Goal: Transaction & Acquisition: Book appointment/travel/reservation

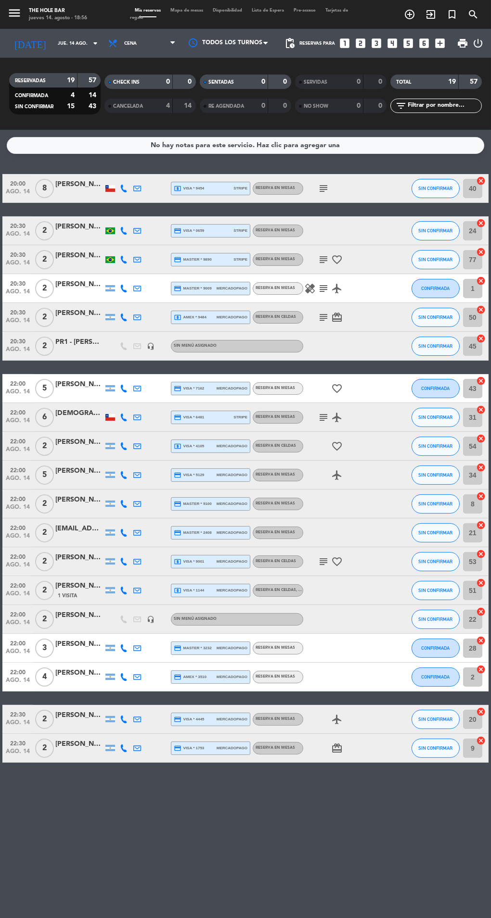
click at [53, 43] on input "jue. 14 ago." at bounding box center [84, 43] width 63 height 15
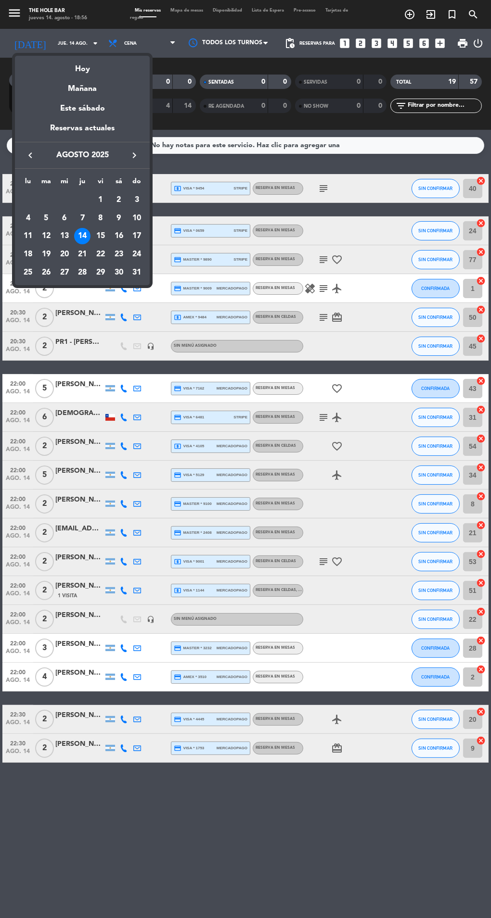
click at [118, 254] on div "23" at bounding box center [119, 254] width 16 height 16
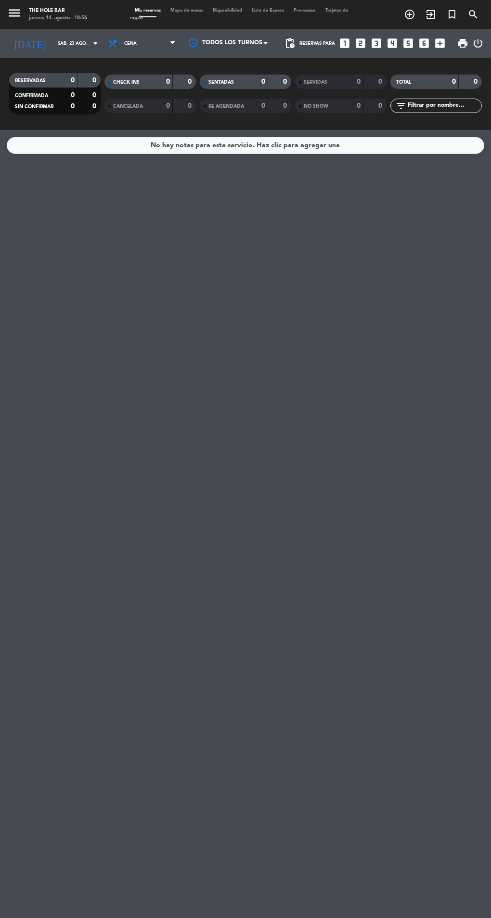
click at [53, 47] on input "sáb. 23 ago." at bounding box center [84, 43] width 63 height 15
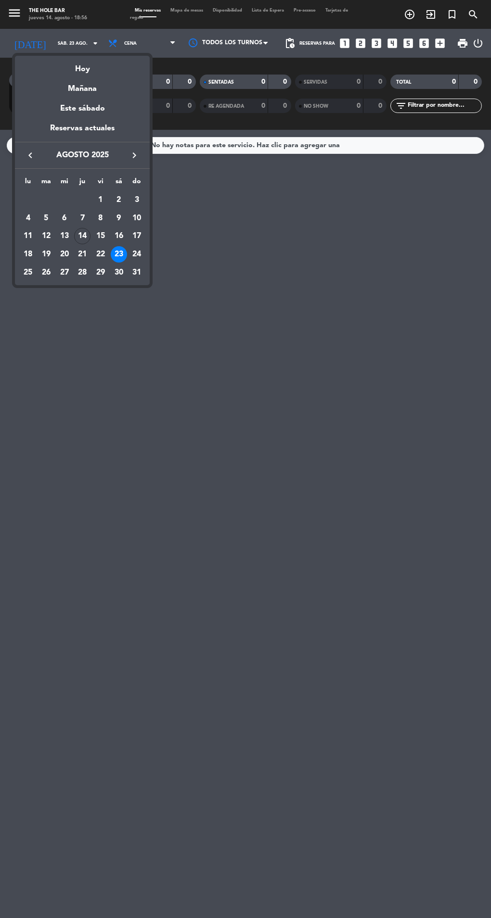
click at [100, 254] on div "22" at bounding box center [100, 254] width 16 height 16
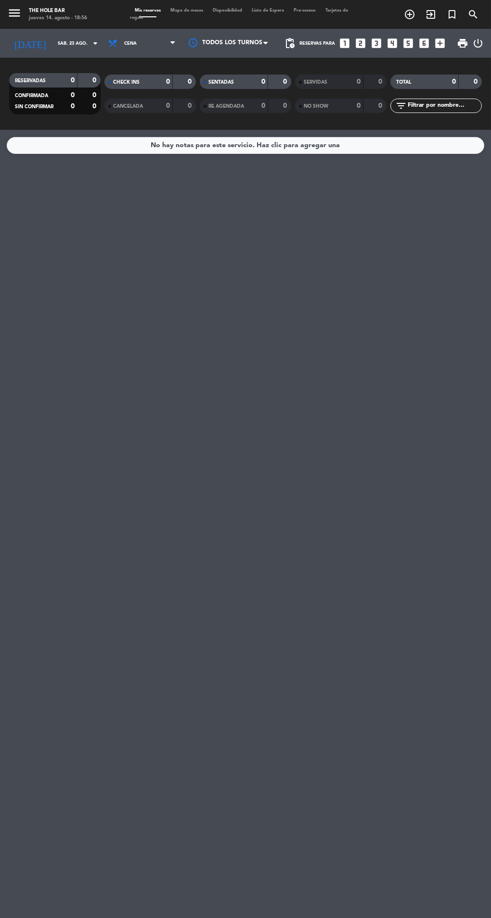
type input "vie. 22 ago."
click at [409, 14] on icon "add_circle_outline" at bounding box center [410, 15] width 12 height 12
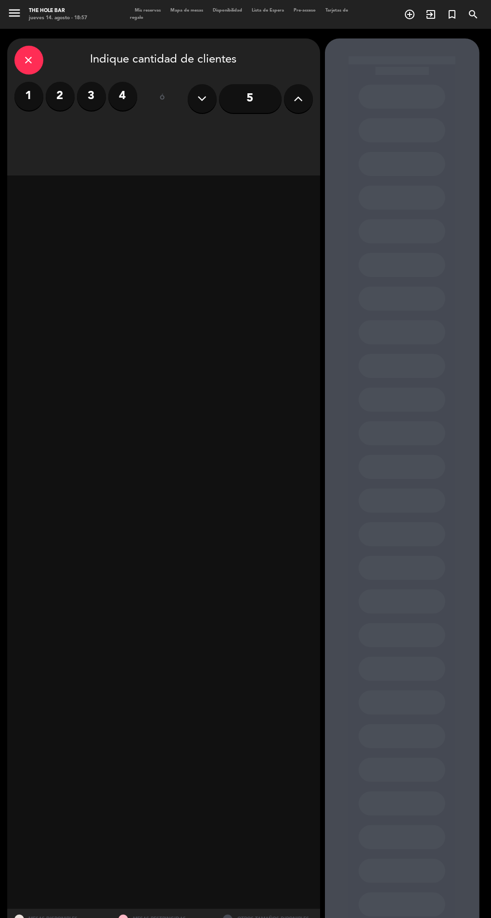
click at [298, 98] on icon at bounding box center [297, 98] width 9 height 14
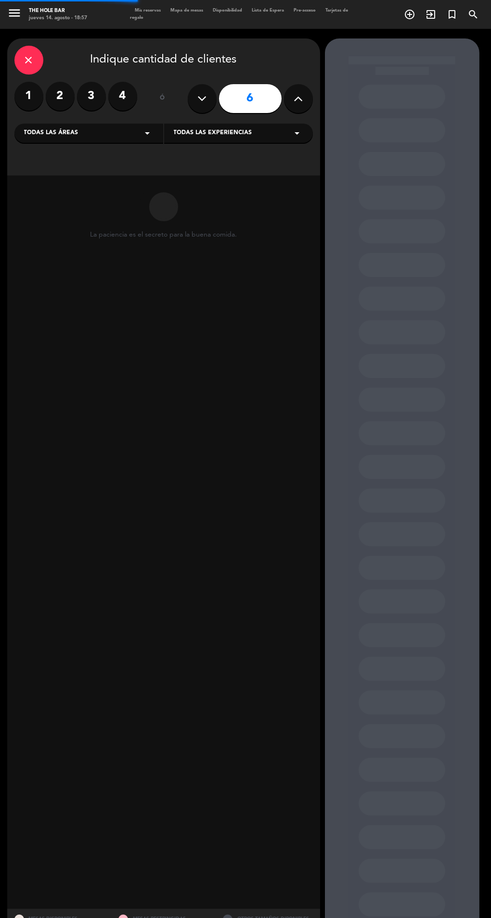
click at [300, 99] on icon at bounding box center [297, 98] width 9 height 14
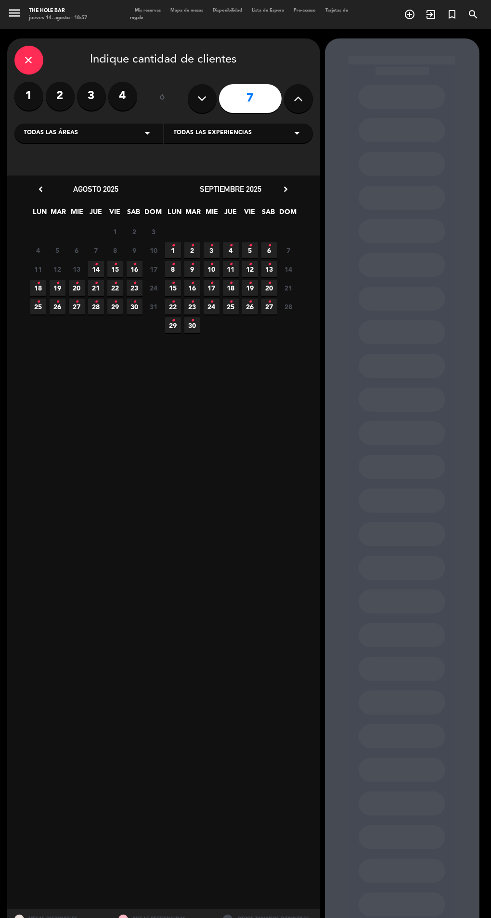
click at [297, 98] on icon at bounding box center [297, 98] width 9 height 14
click at [287, 97] on button at bounding box center [298, 98] width 29 height 29
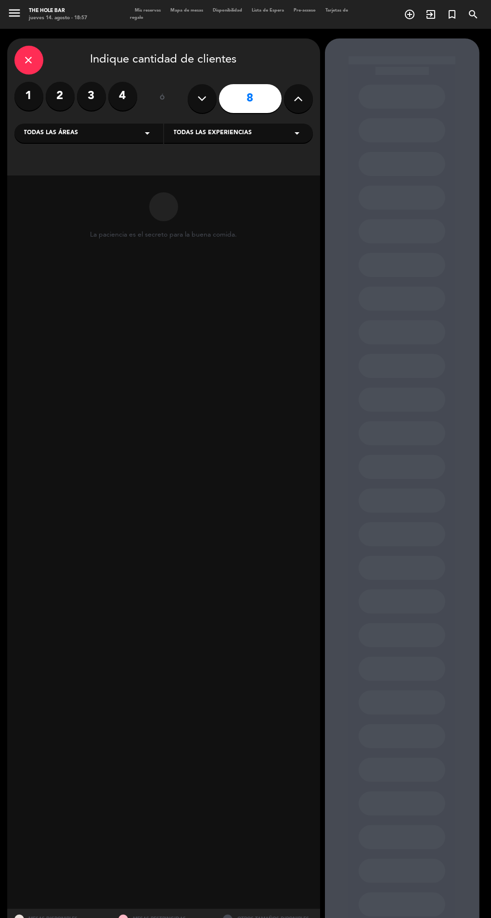
type input "9"
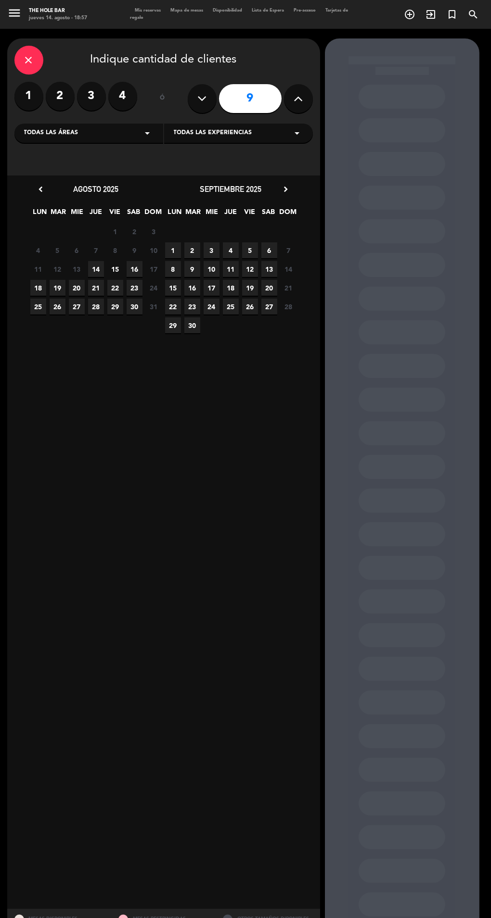
click at [115, 288] on span "22" at bounding box center [115, 288] width 16 height 16
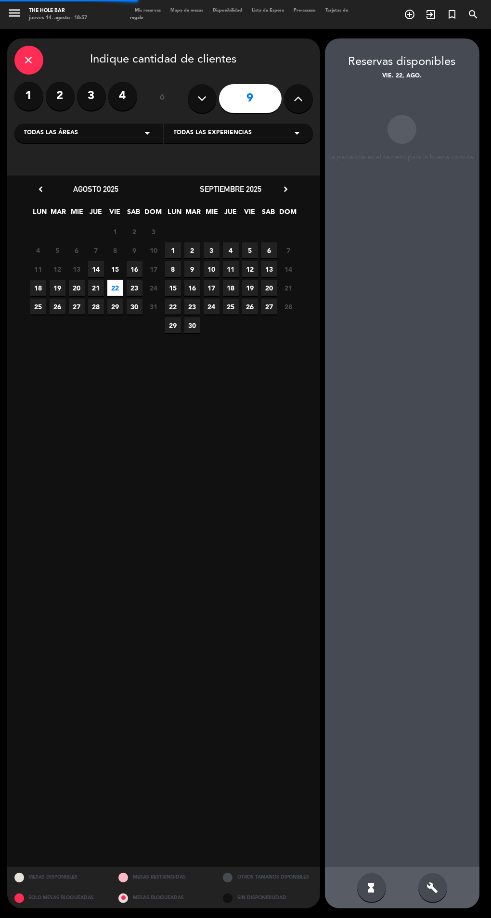
click at [118, 285] on span "22" at bounding box center [115, 288] width 16 height 16
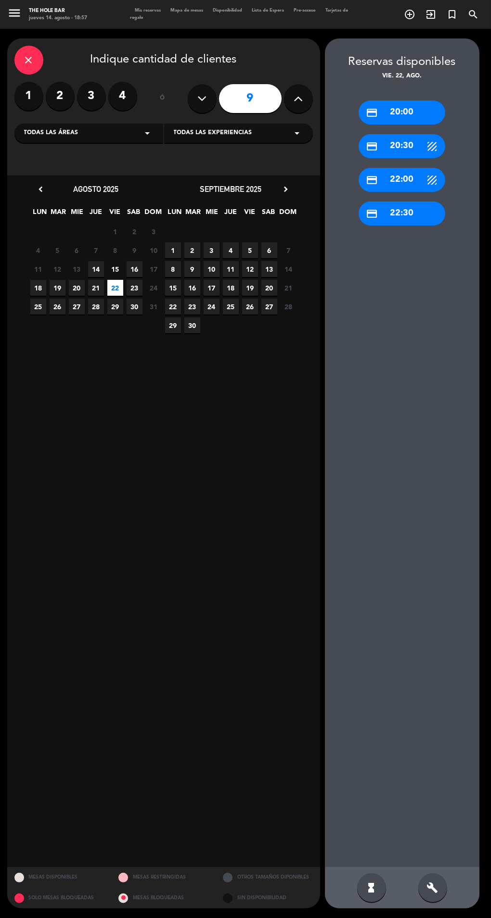
click at [403, 178] on div "credit_card 22:00" at bounding box center [401, 180] width 87 height 24
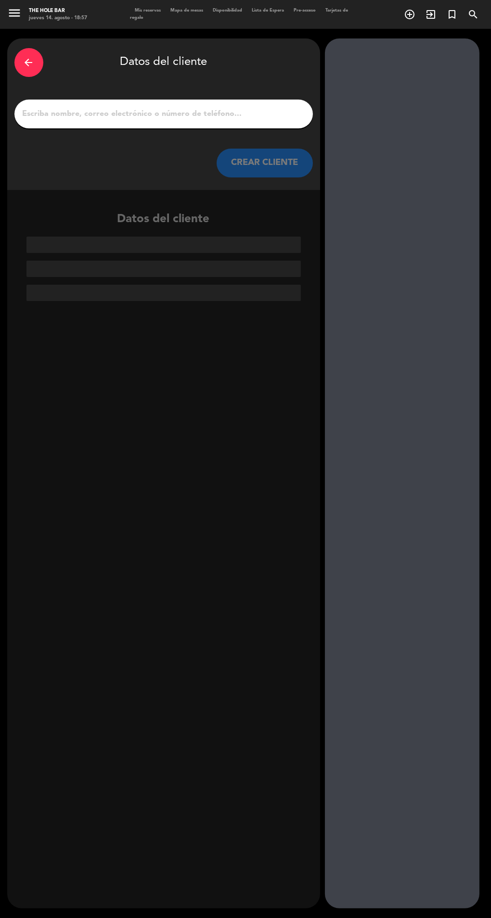
click at [186, 112] on input "1" at bounding box center [164, 113] width 284 height 13
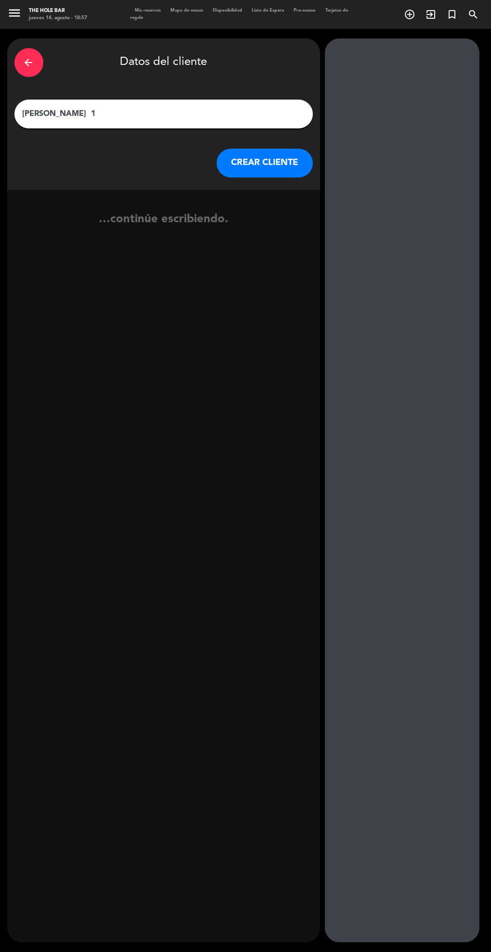
type input "[PERSON_NAME]"
click at [241, 163] on button "CREAR CLIENTE" at bounding box center [264, 163] width 96 height 29
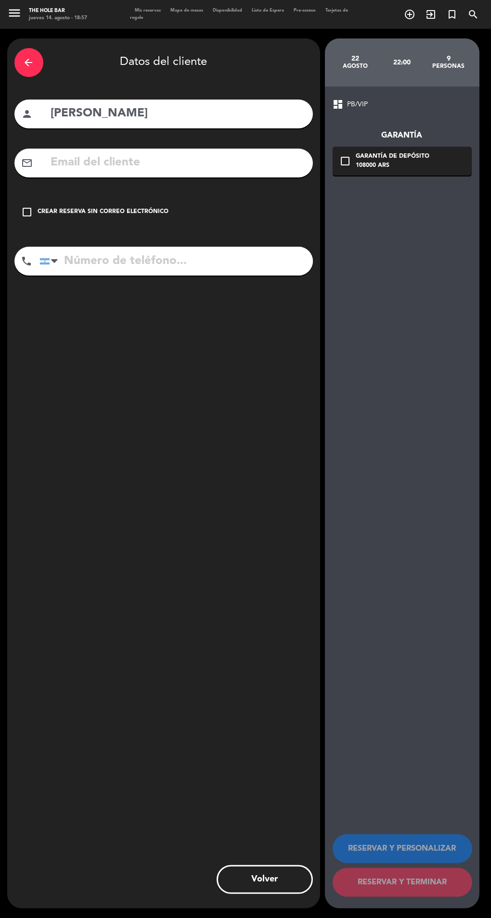
click at [227, 169] on input "text" at bounding box center [177, 163] width 255 height 20
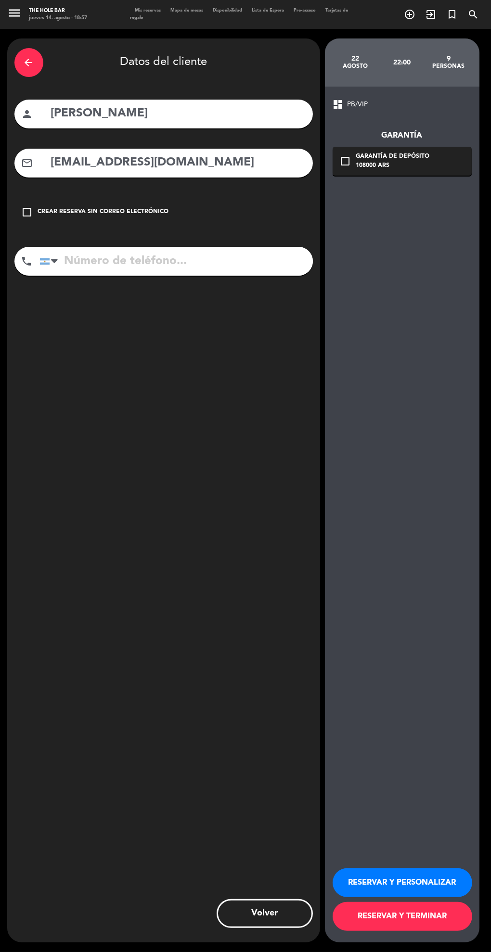
type input "[EMAIL_ADDRESS][DOMAIN_NAME]"
click at [403, 159] on div "Garantía de depósito" at bounding box center [393, 157] width 74 height 10
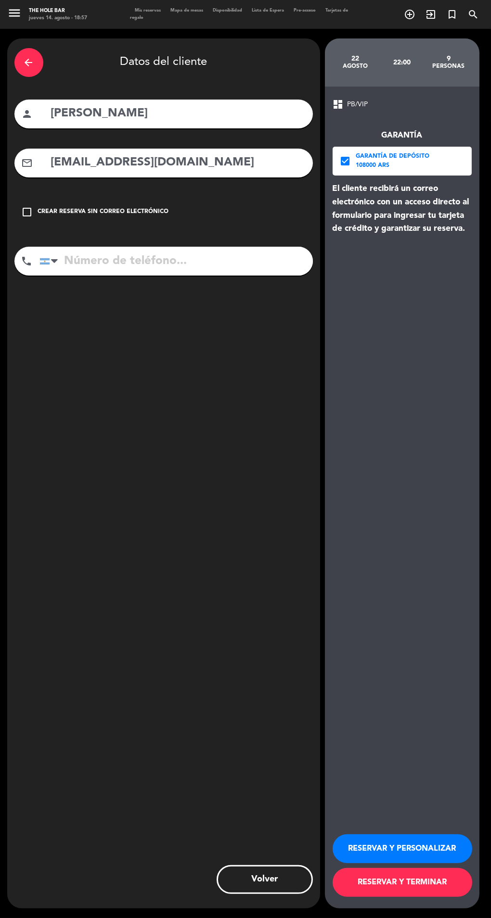
click at [224, 263] on input "tel" at bounding box center [175, 261] width 273 height 29
click at [85, 262] on input "tel" at bounding box center [175, 261] width 273 height 29
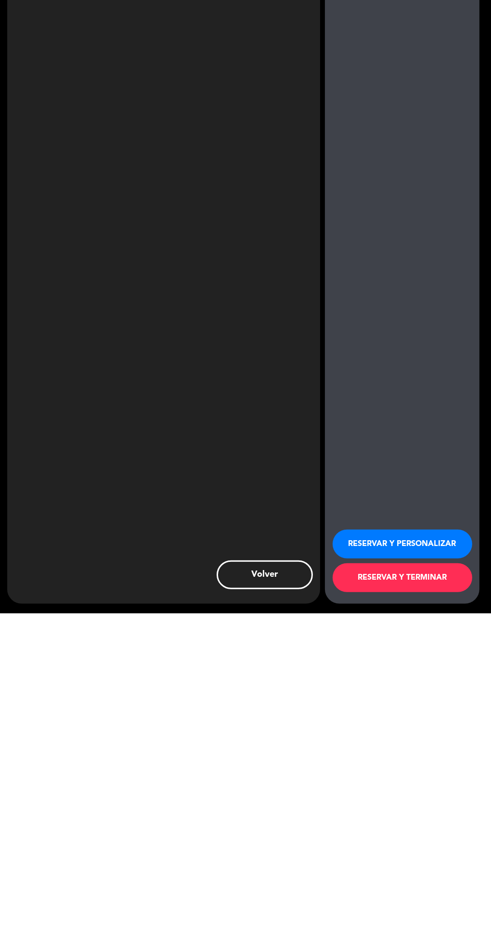
type input "1166059190"
click at [432, 917] on button "RESERVAR Y TERMINAR" at bounding box center [402, 916] width 140 height 29
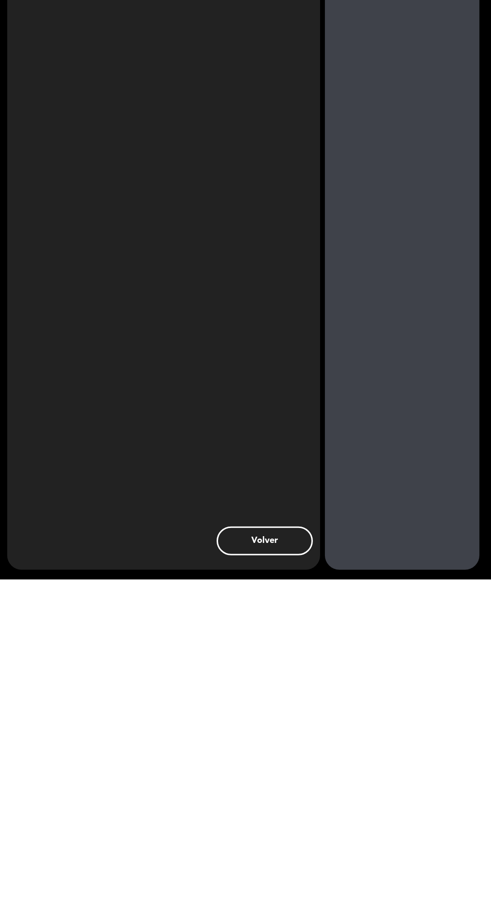
scroll to position [33, 0]
